Goal: Task Accomplishment & Management: Use online tool/utility

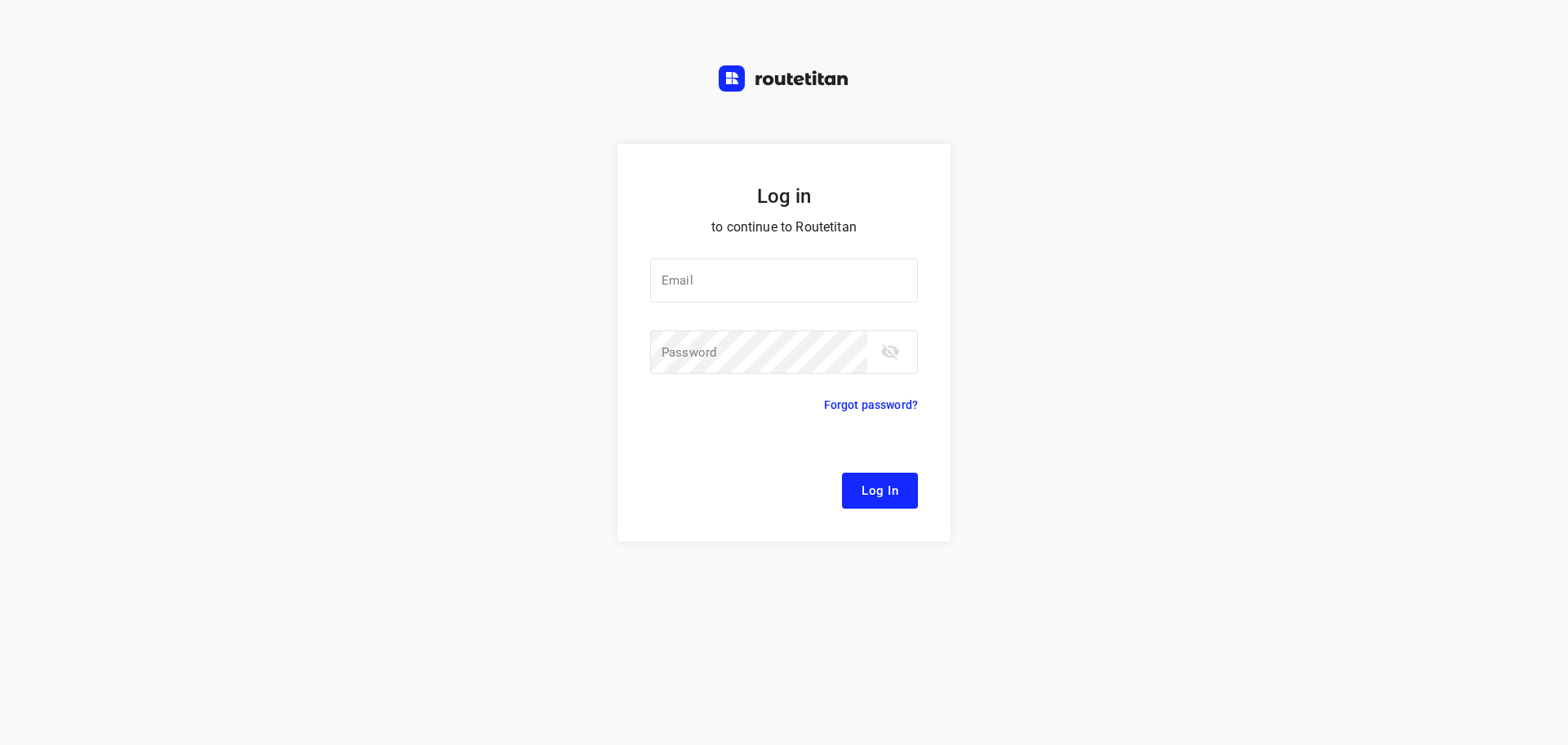
click at [0, 0] on div at bounding box center [0, 0] width 0 height 0
type input "[EMAIL_ADDRESS][DOMAIN_NAME]"
click at [874, 492] on span "Log In" at bounding box center [880, 490] width 37 height 21
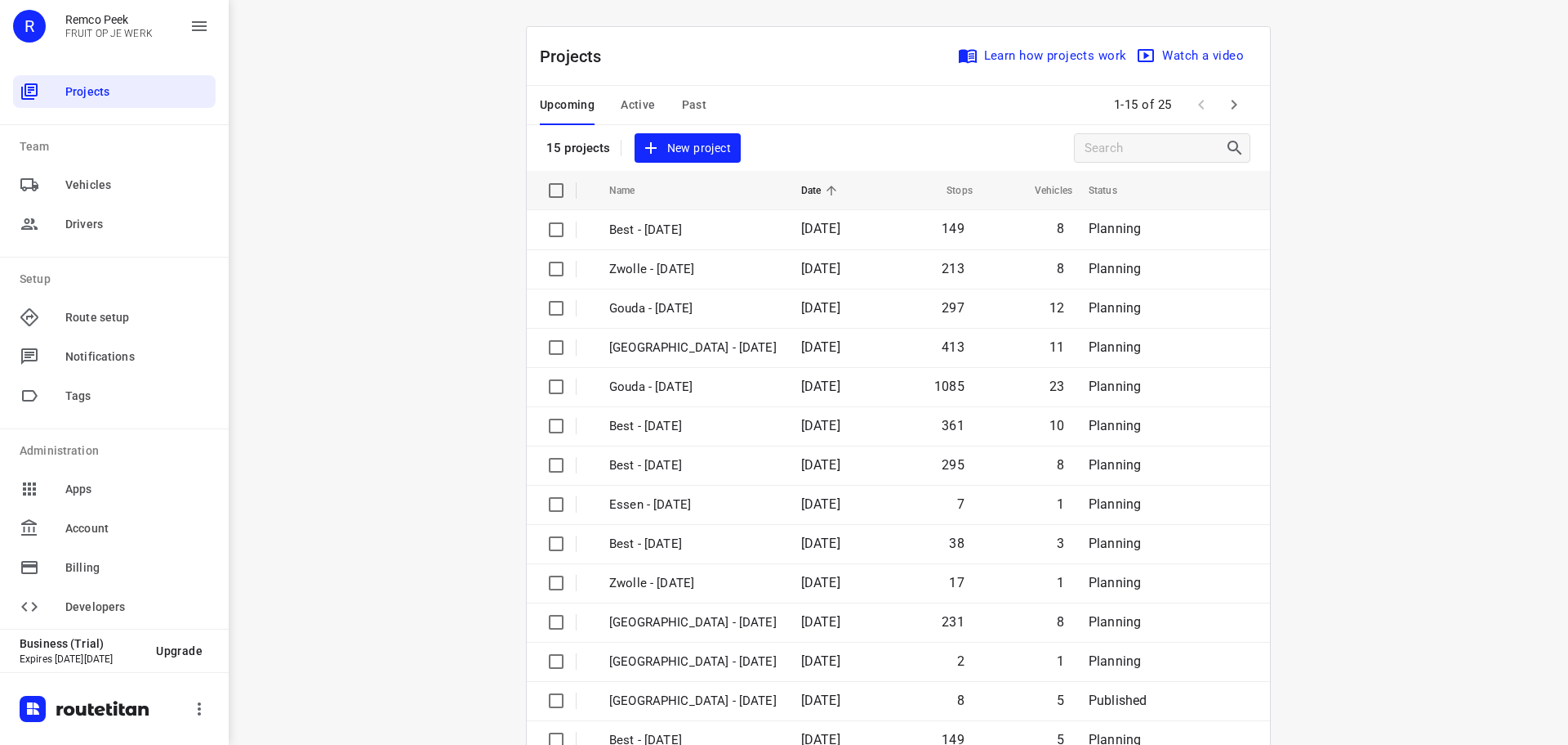
click at [0, 744] on div at bounding box center [0, 745] width 0 height 0
click at [622, 103] on span "Active" at bounding box center [638, 105] width 34 height 20
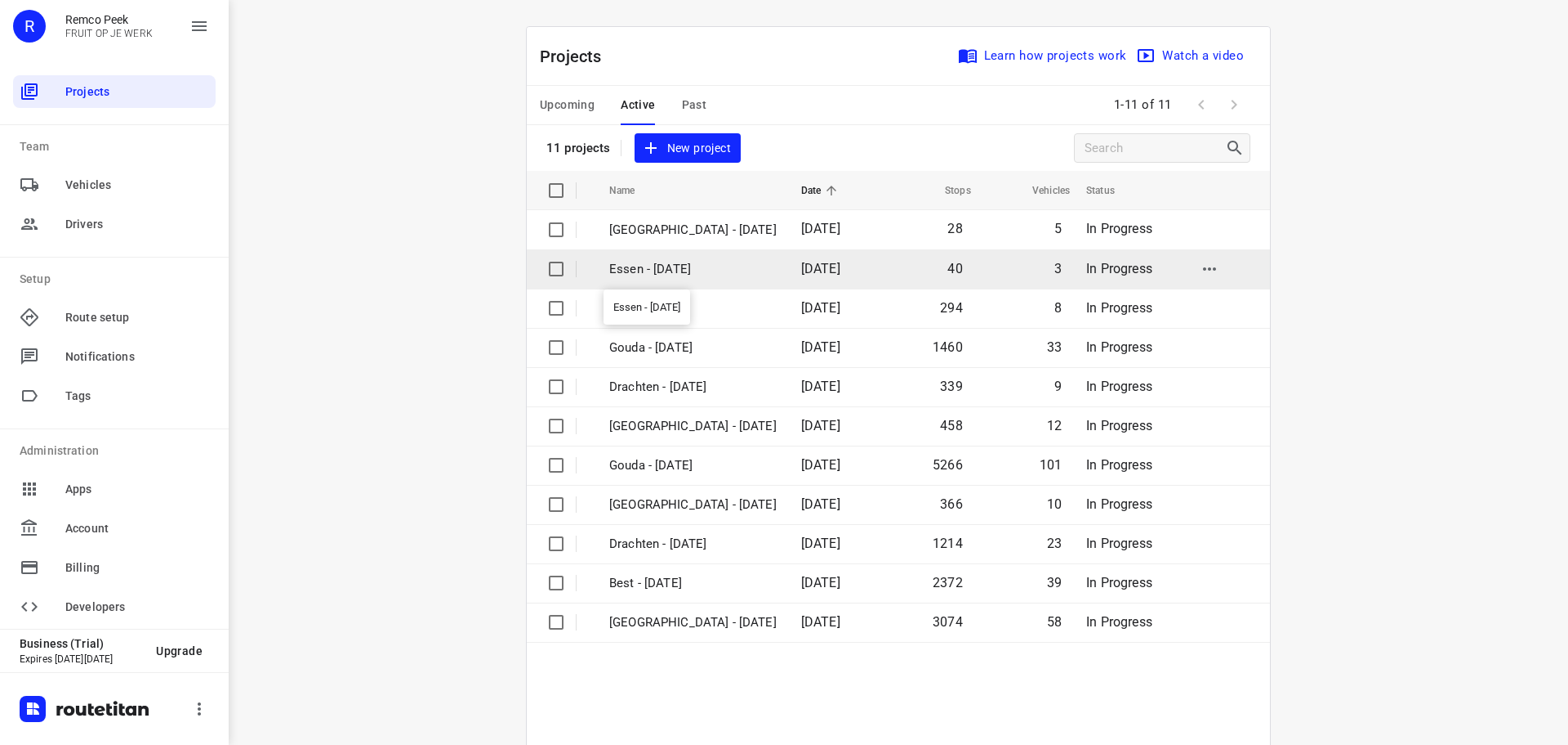
click at [667, 270] on p "Essen - [DATE]" at bounding box center [693, 269] width 167 height 19
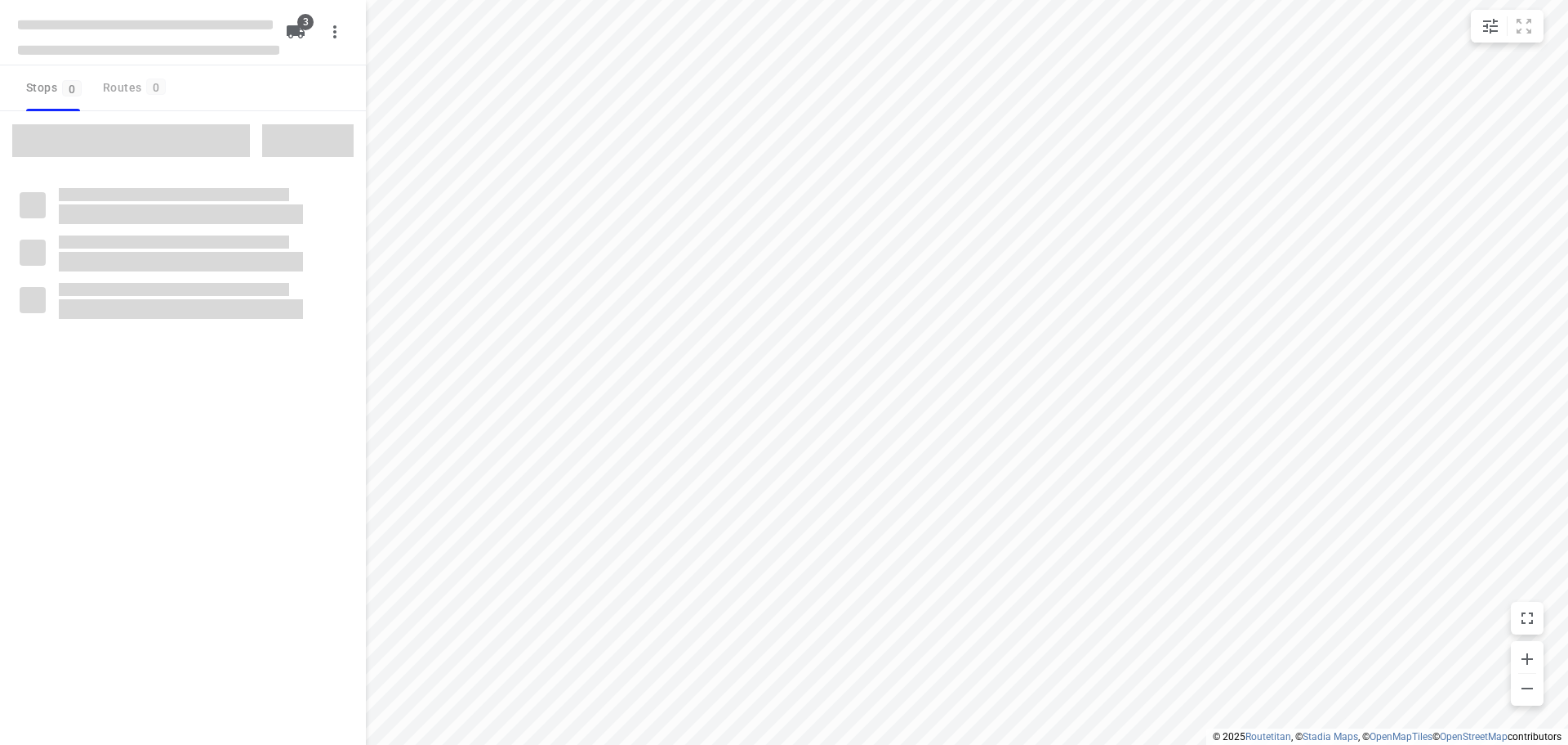
checkbox input "true"
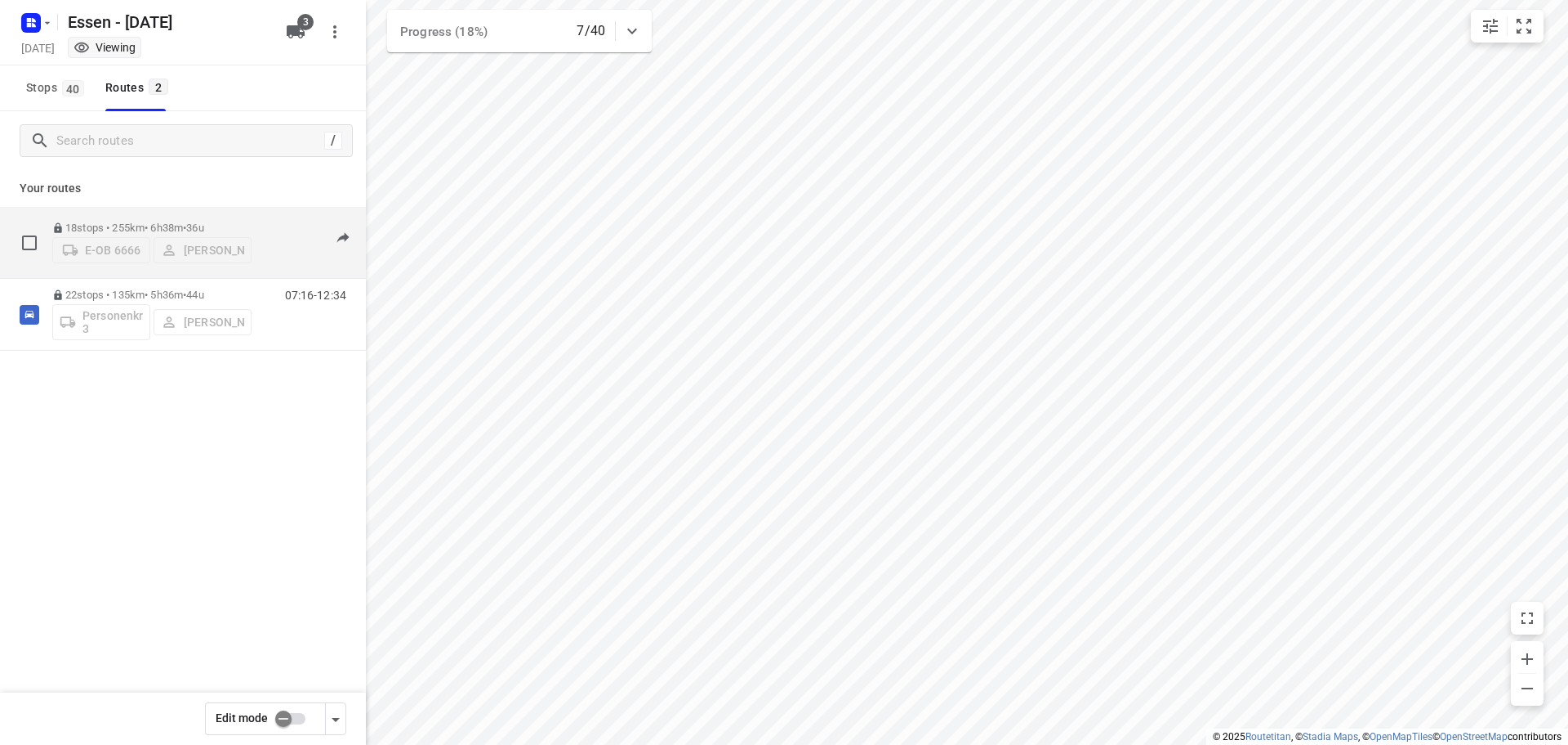
click at [158, 222] on p "18 stops • 255km • 6h38m • [DATE]" at bounding box center [152, 228] width 200 height 12
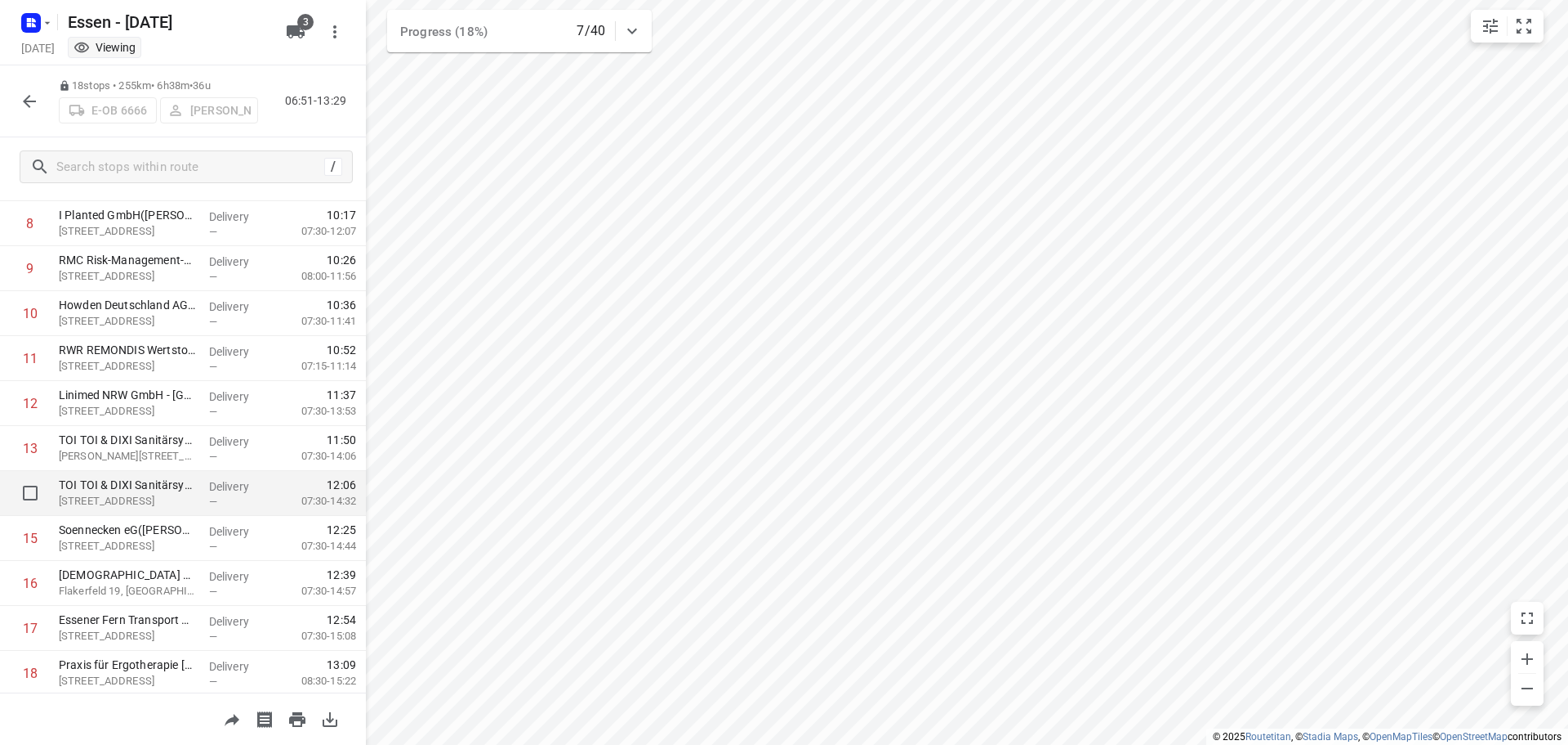
scroll to position [440, 0]
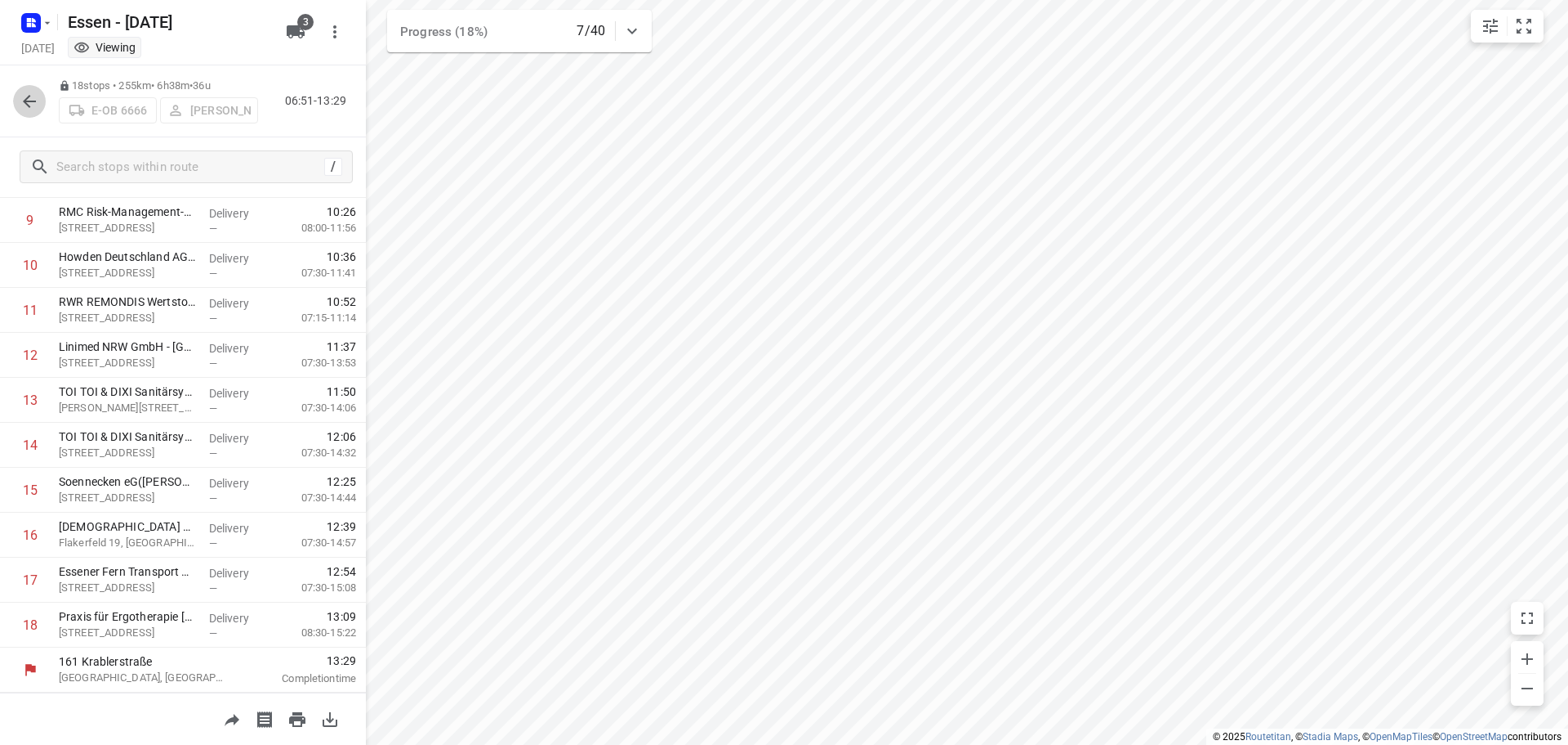
click at [31, 104] on icon "button" at bounding box center [29, 101] width 20 height 20
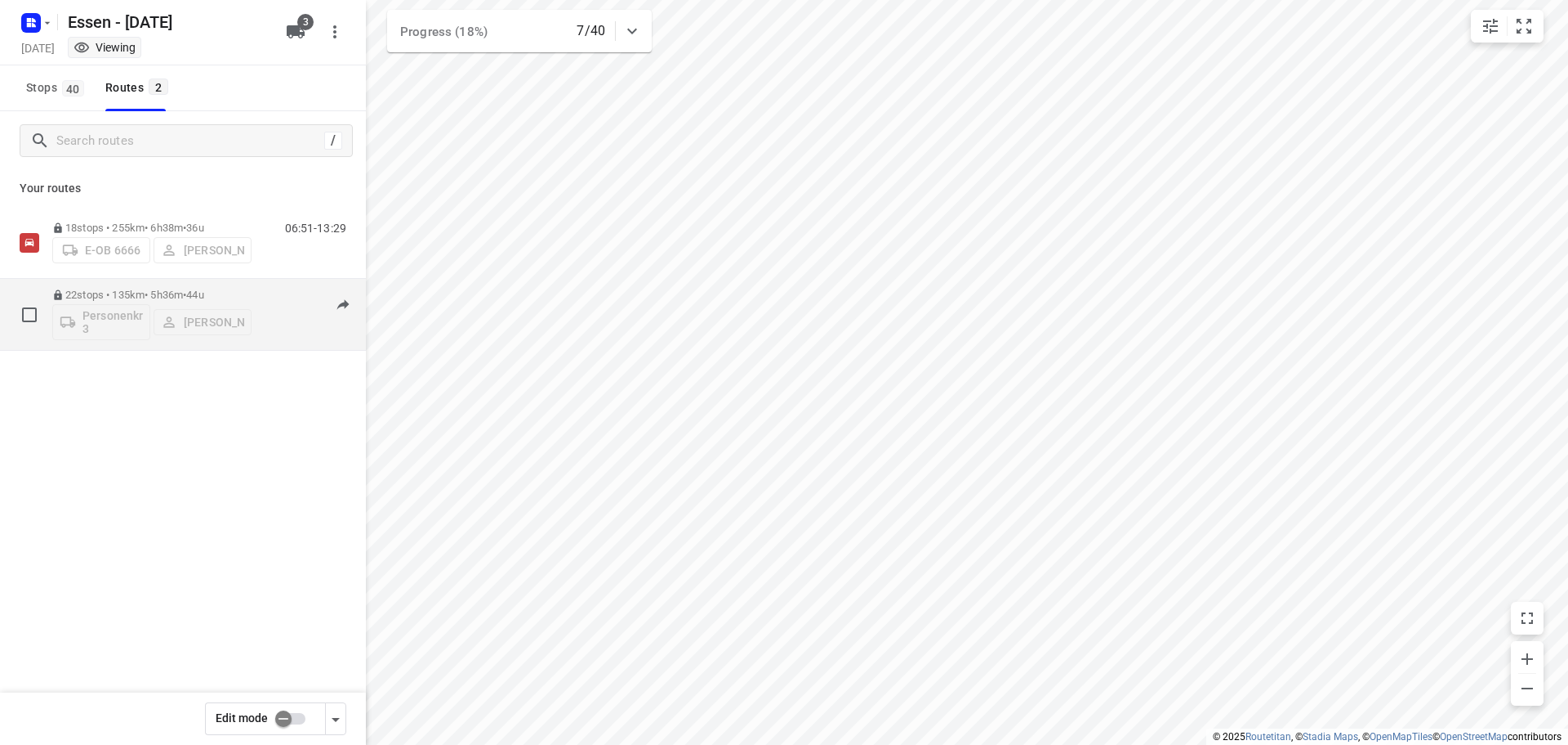
click at [155, 290] on p "22 stops • 135km • 5h36m • [DATE]" at bounding box center [152, 295] width 200 height 12
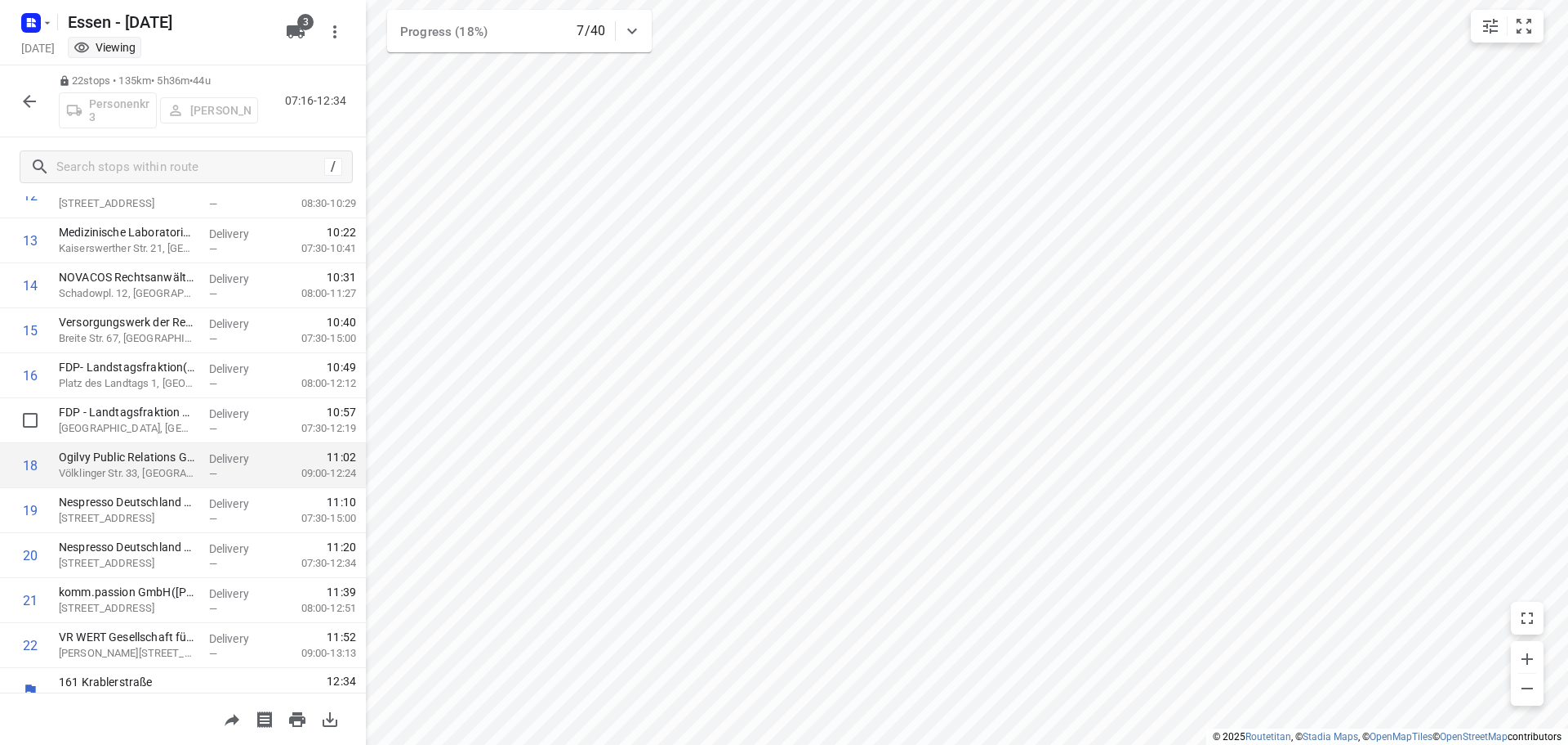
scroll to position [619, 0]
